Goal: Use online tool/utility: Utilize a website feature to perform a specific function

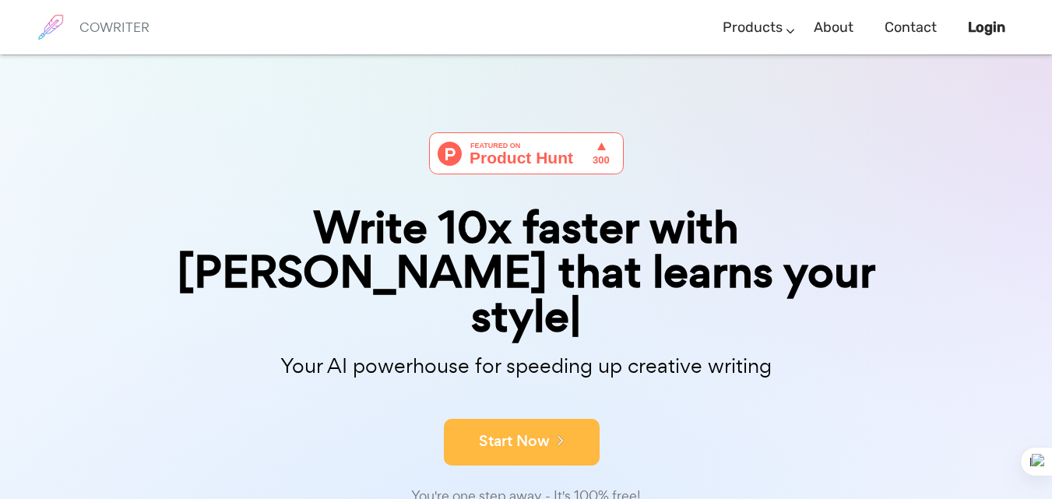
click at [534, 419] on button "Start Now" at bounding box center [522, 442] width 156 height 47
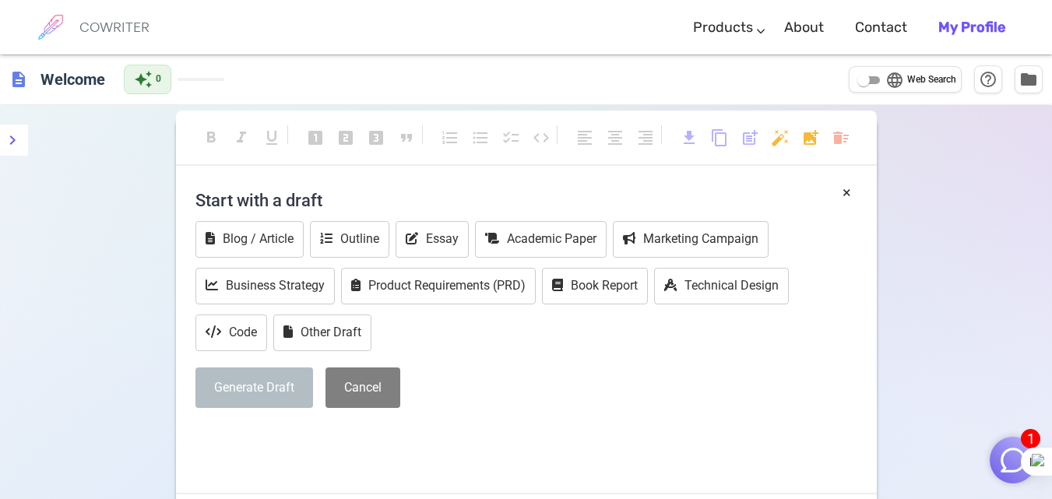
click at [19, 81] on span "description" at bounding box center [18, 79] width 19 height 19
click at [846, 192] on button "×" at bounding box center [847, 192] width 9 height 23
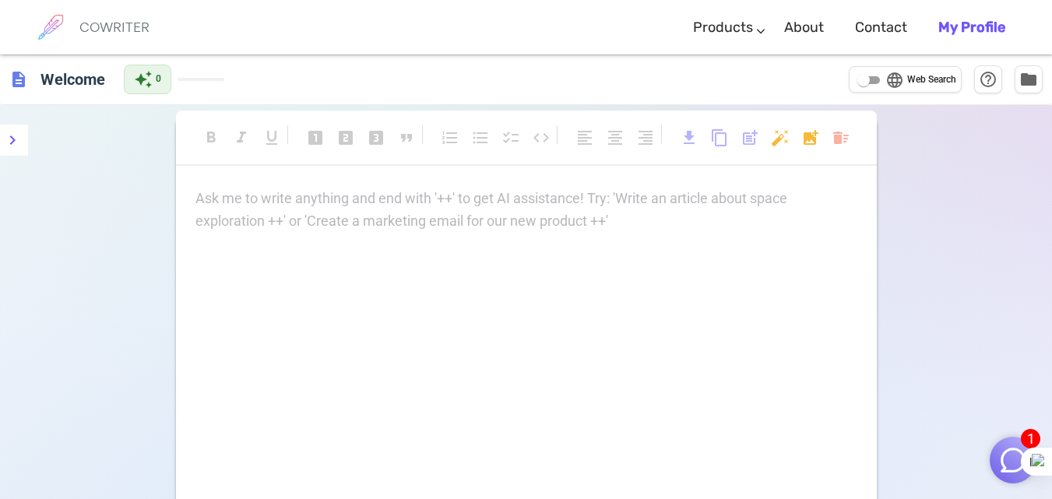
click at [321, 214] on div "Ask me to write anything and end with '++' to get AI assistance! Try: 'Write an…" at bounding box center [526, 210] width 662 height 45
click at [500, 211] on div "Ask me to write anything and end with '++' to get AI assistance! Try: 'Write an…" at bounding box center [526, 210] width 662 height 45
click at [473, 282] on div "Ask me to write anything and end with '++' to get AI assistance! Try: 'Write an…" at bounding box center [526, 344] width 701 height 312
